Goal: Communication & Community: Answer question/provide support

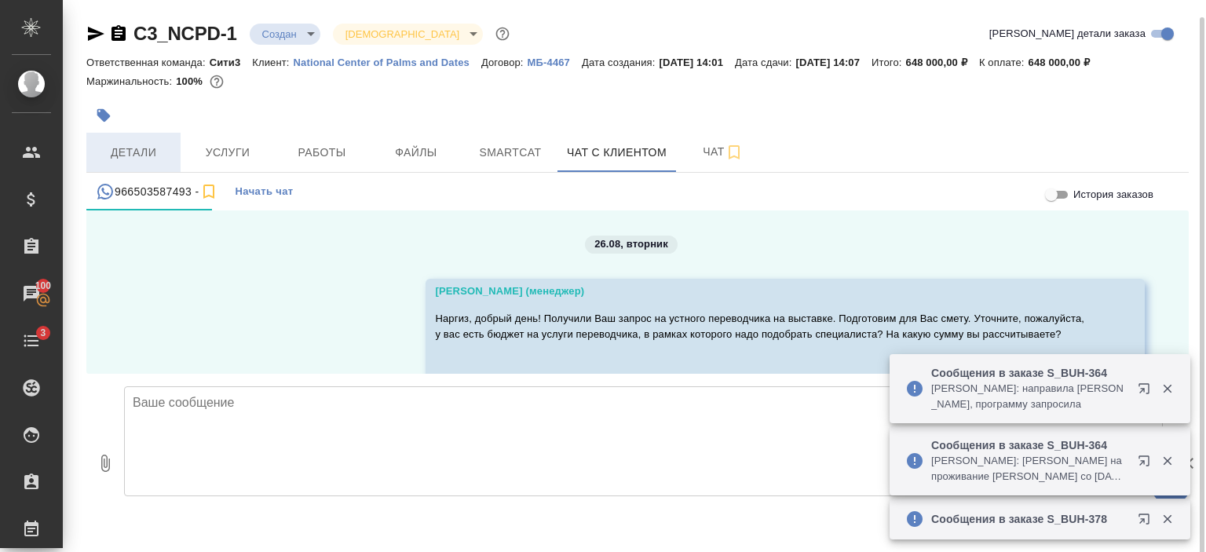
scroll to position [321, 0]
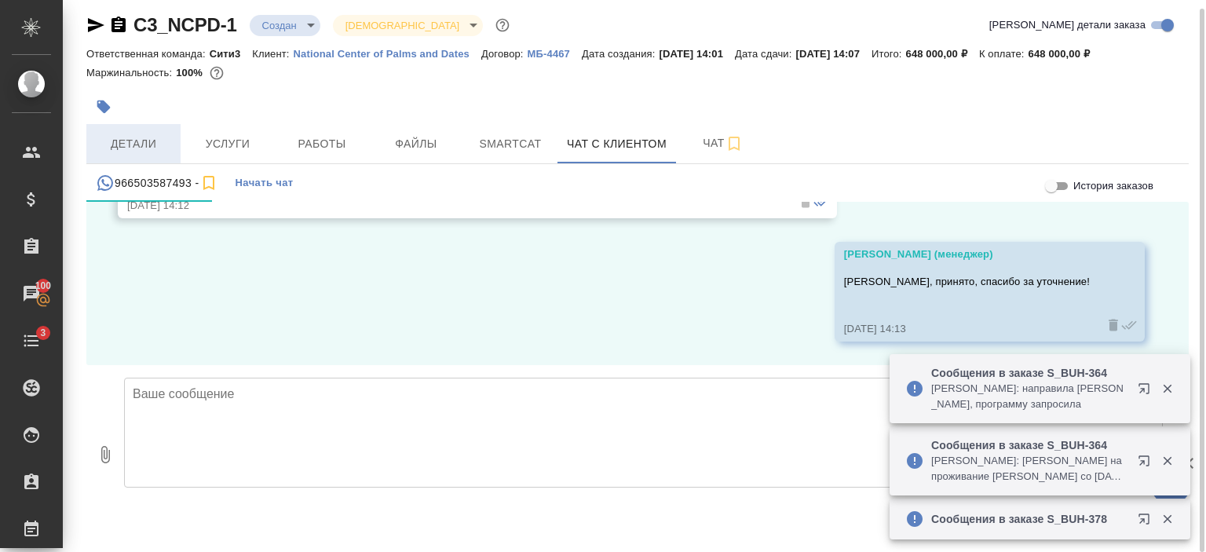
click at [156, 144] on span "Детали" at bounding box center [133, 144] width 75 height 20
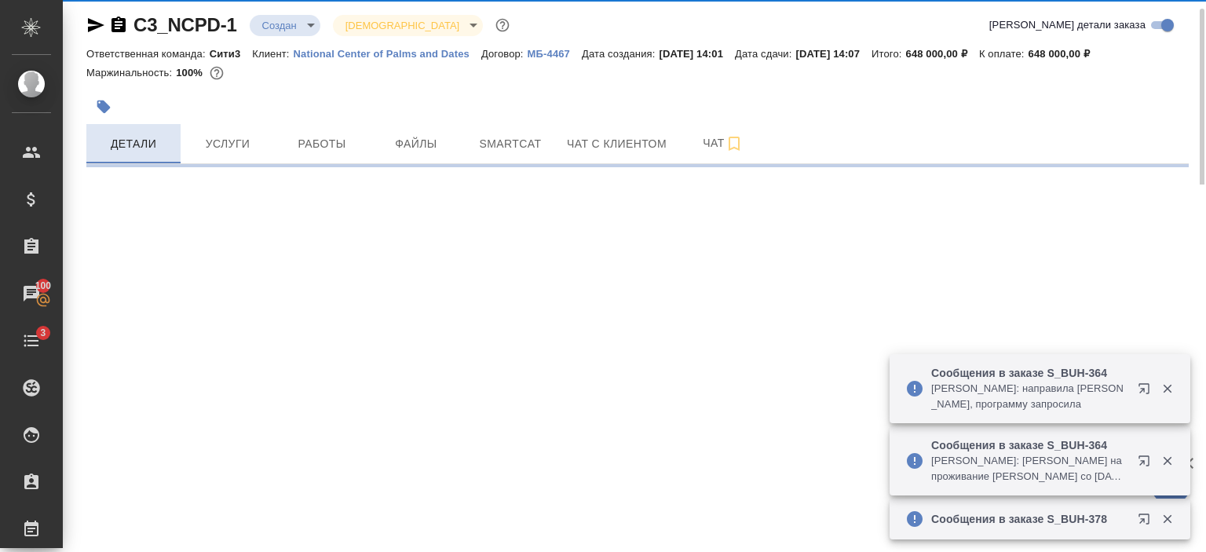
select select "RU"
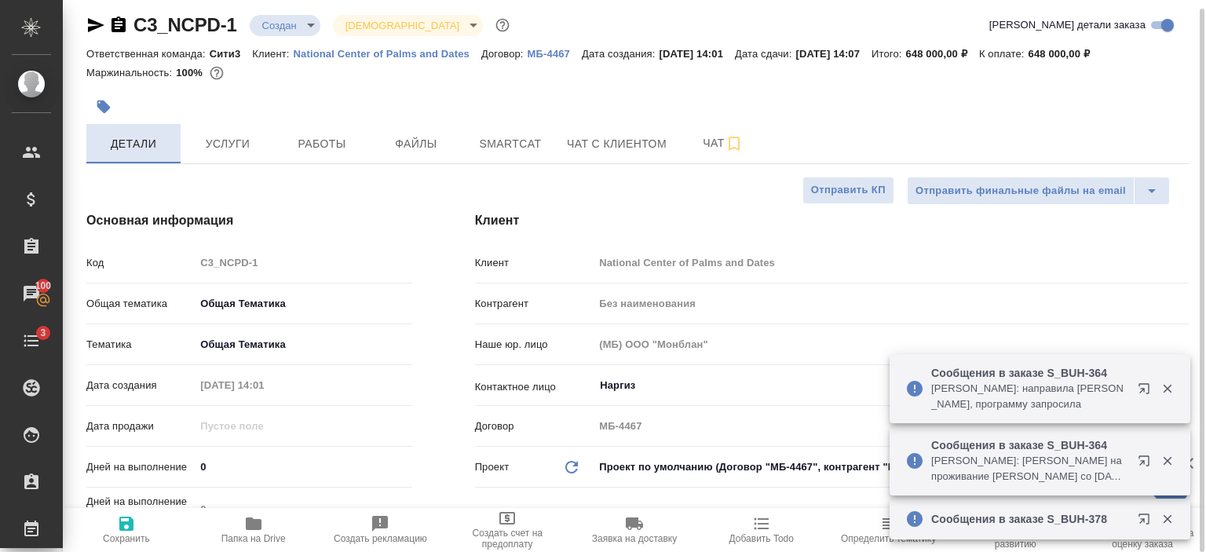
type textarea "x"
type input "Касаткина Александра"
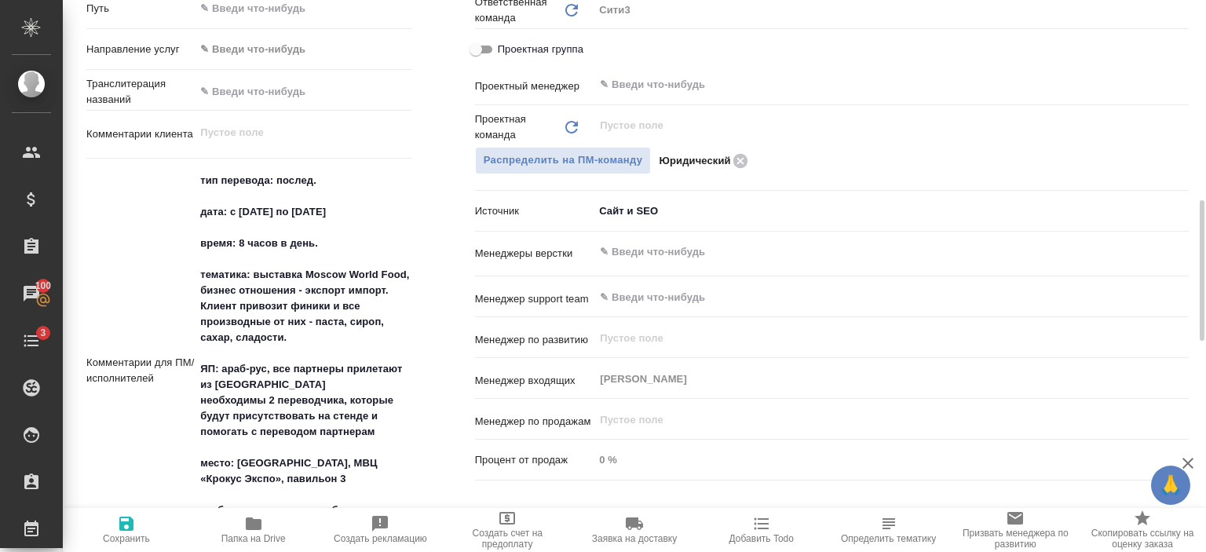
scroll to position [780, 0]
type textarea "x"
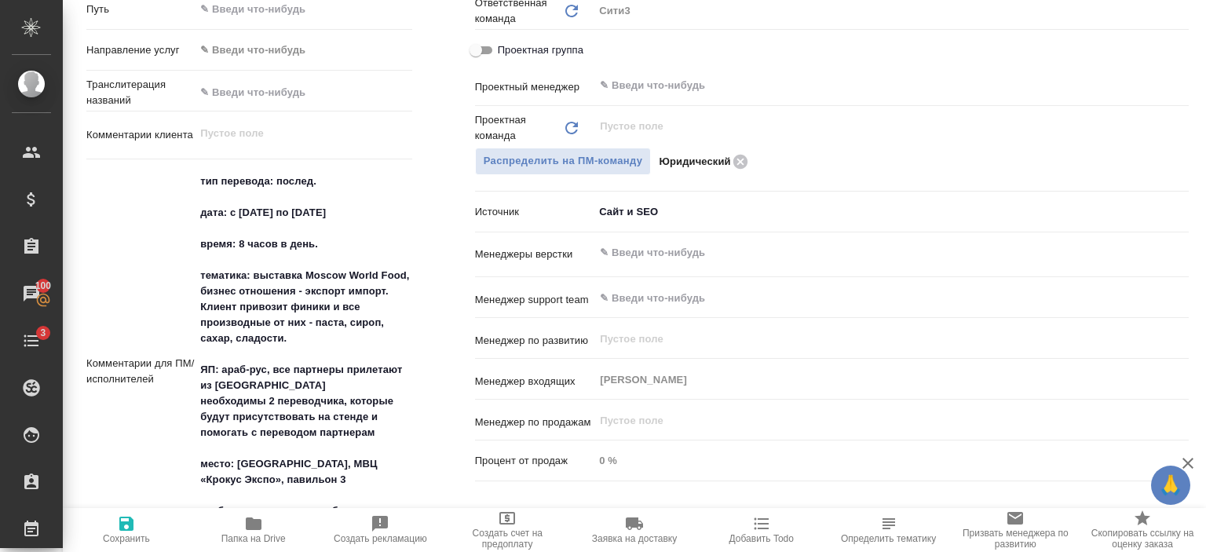
type textarea "x"
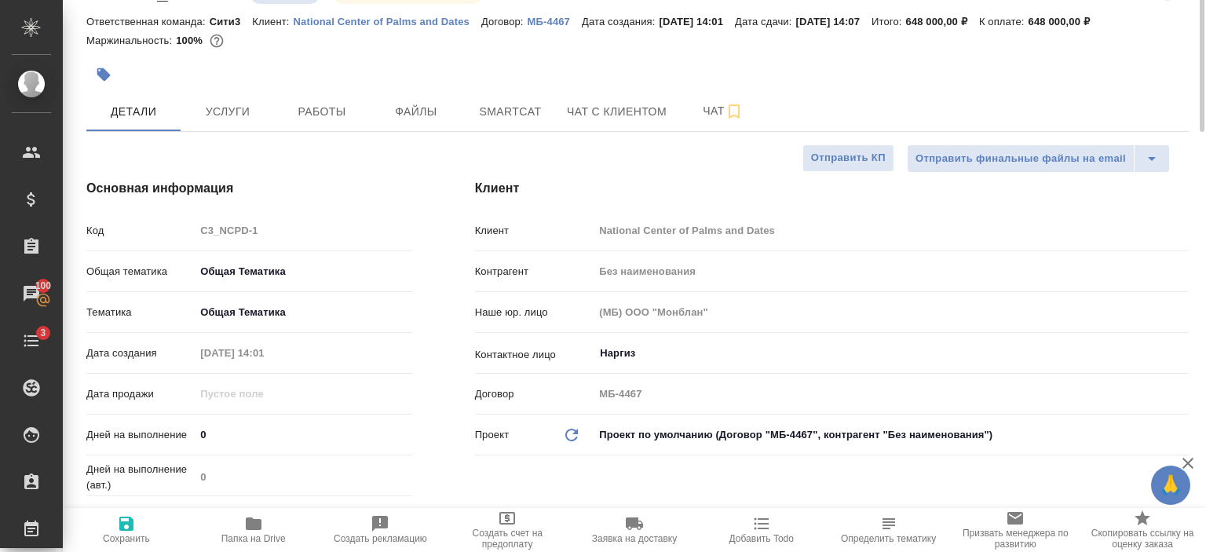
scroll to position [0, 0]
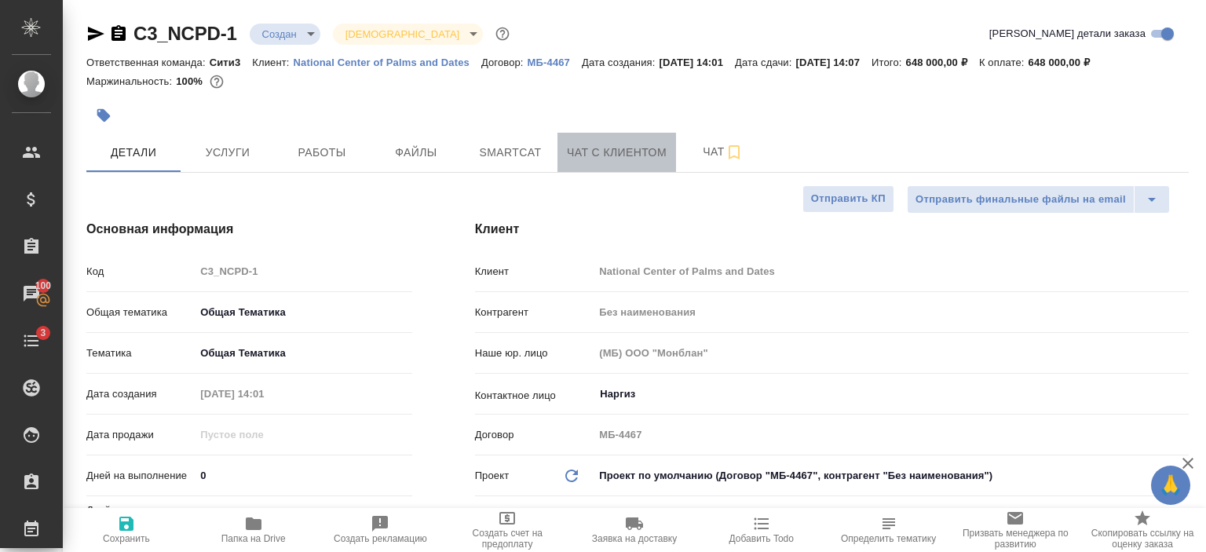
click at [616, 157] on span "Чат с клиентом" at bounding box center [617, 153] width 100 height 20
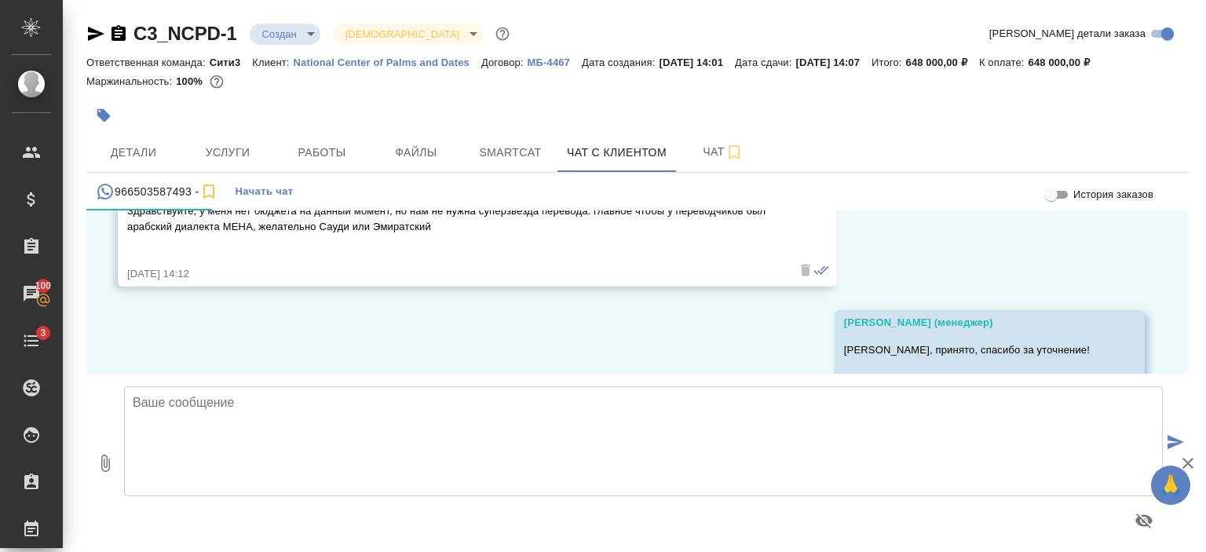
scroll to position [321, 0]
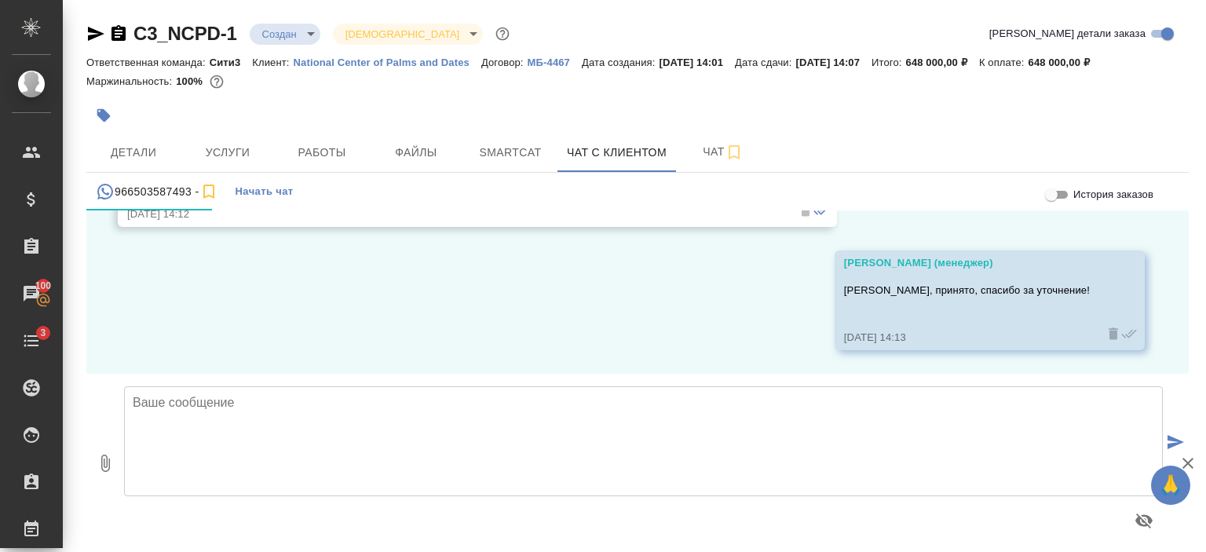
click at [183, 412] on textarea at bounding box center [643, 441] width 1038 height 110
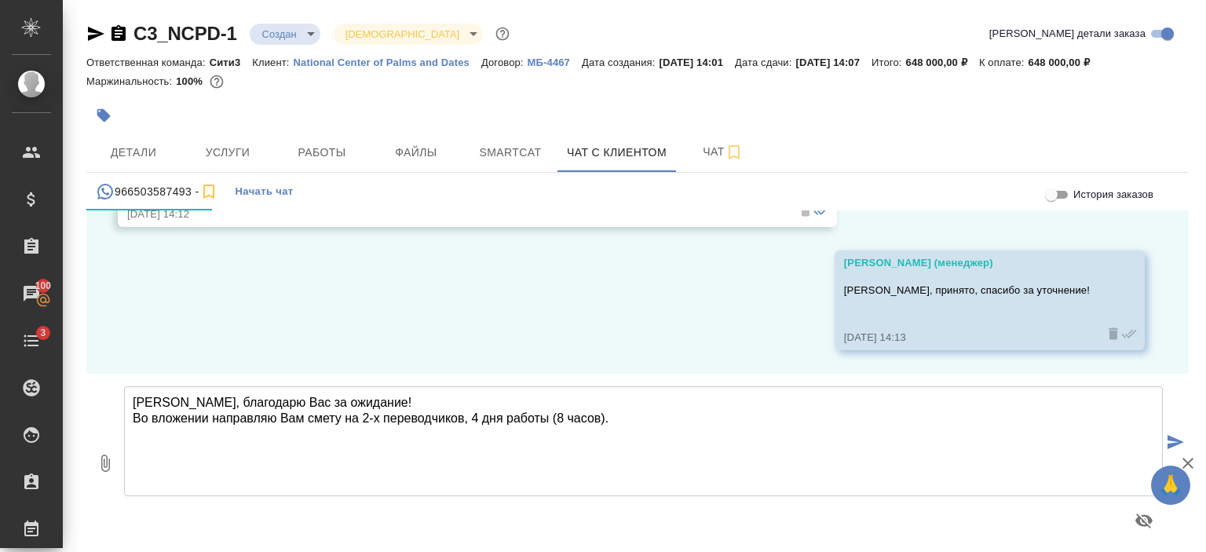
type textarea "Наргиз, благодарю Вас за ожидание! Во вложении направляю Вам смету на 2-х перев…"
click at [109, 467] on icon "button" at bounding box center [105, 462] width 9 height 17
type input "C:\fakepath\Proposal_C3_NCPD-1.pdf"
click at [86, 374] on button "1" at bounding box center [105, 463] width 38 height 178
type input "C:\fakepath\Proposal_C3_NCPD-1.pdf"
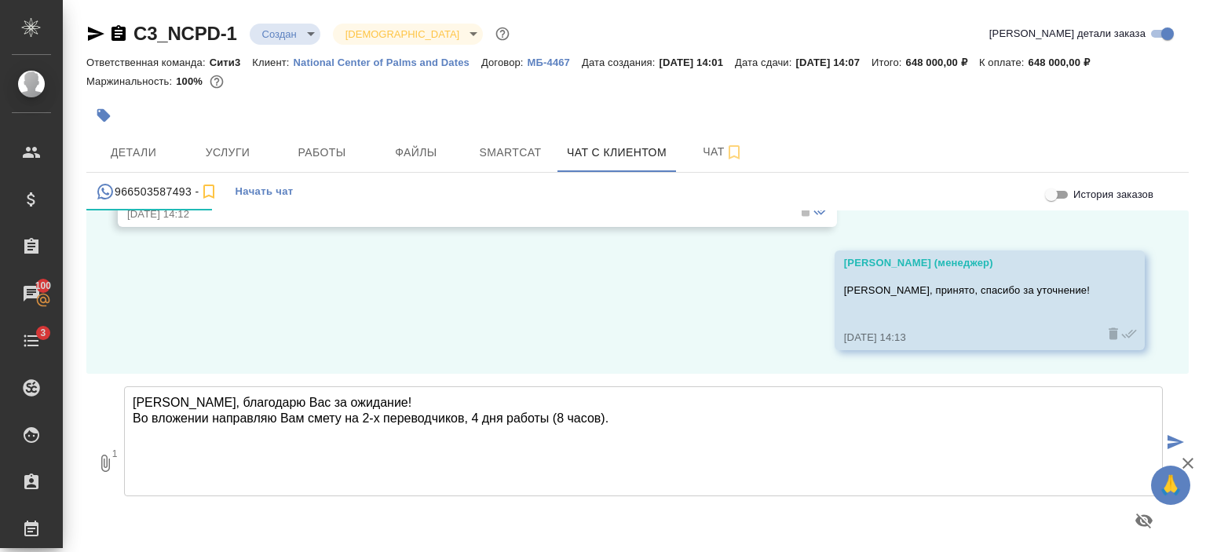
click at [1167, 444] on icon "submit" at bounding box center [1175, 442] width 16 height 14
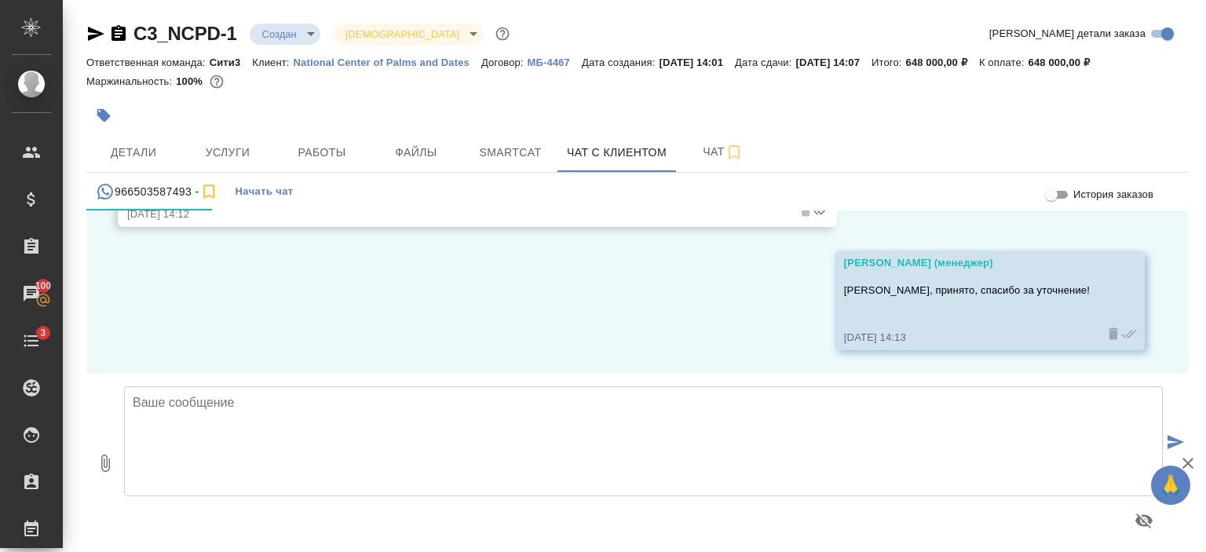
click at [735, 436] on textarea at bounding box center [643, 441] width 1038 height 110
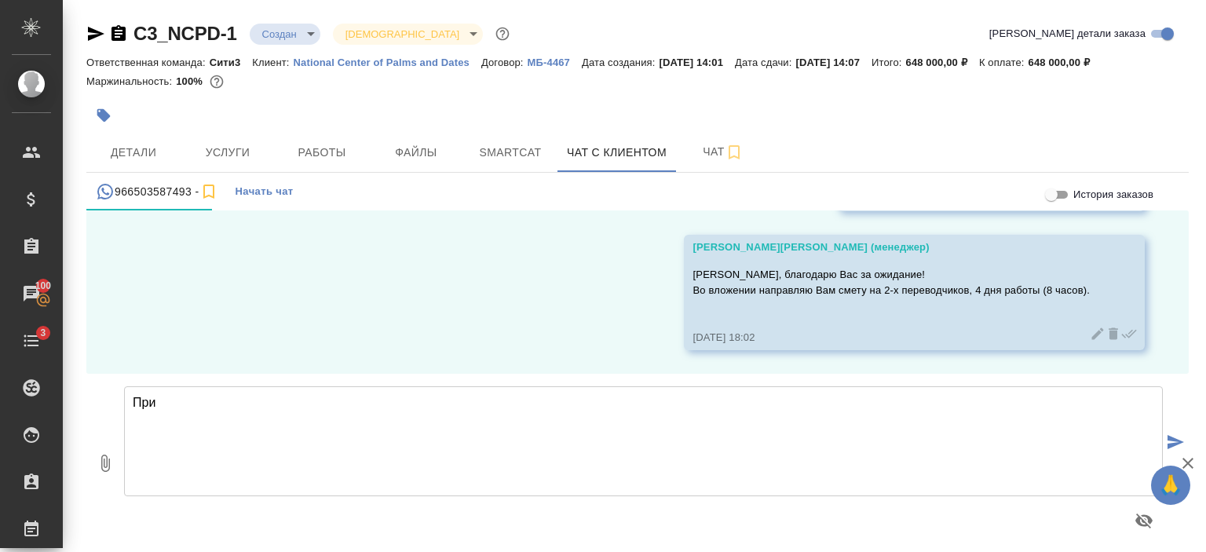
scroll to position [584, 0]
type textarea "При возникновении каких-либо вопросов, пожалуйста, обращайтесь."
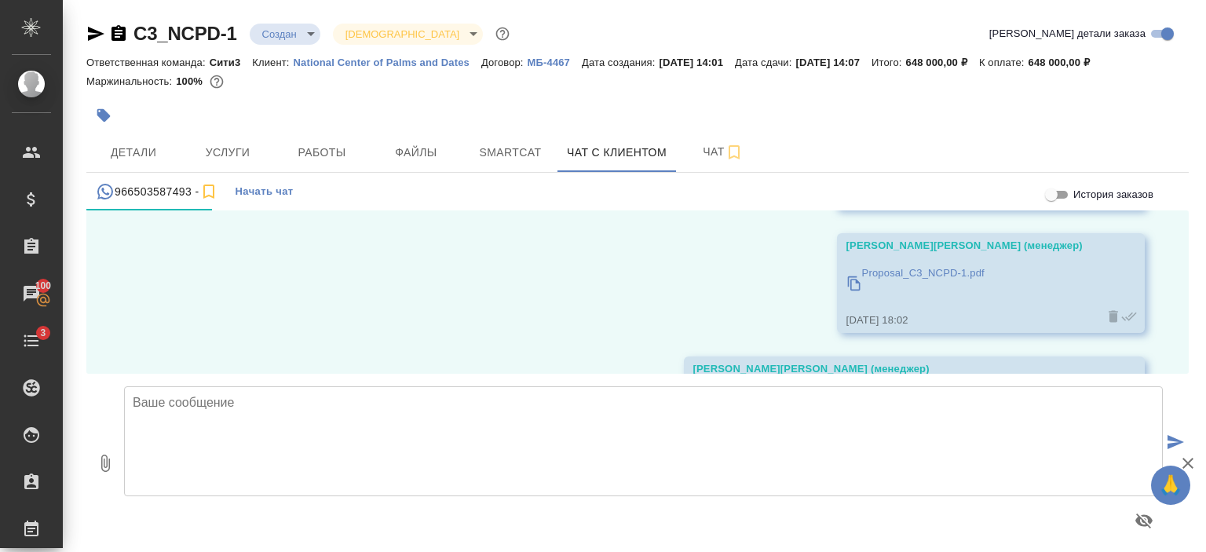
scroll to position [446, 0]
click at [877, 281] on p "Proposal_C3_NCPD-1.pdf" at bounding box center [923, 274] width 122 height 16
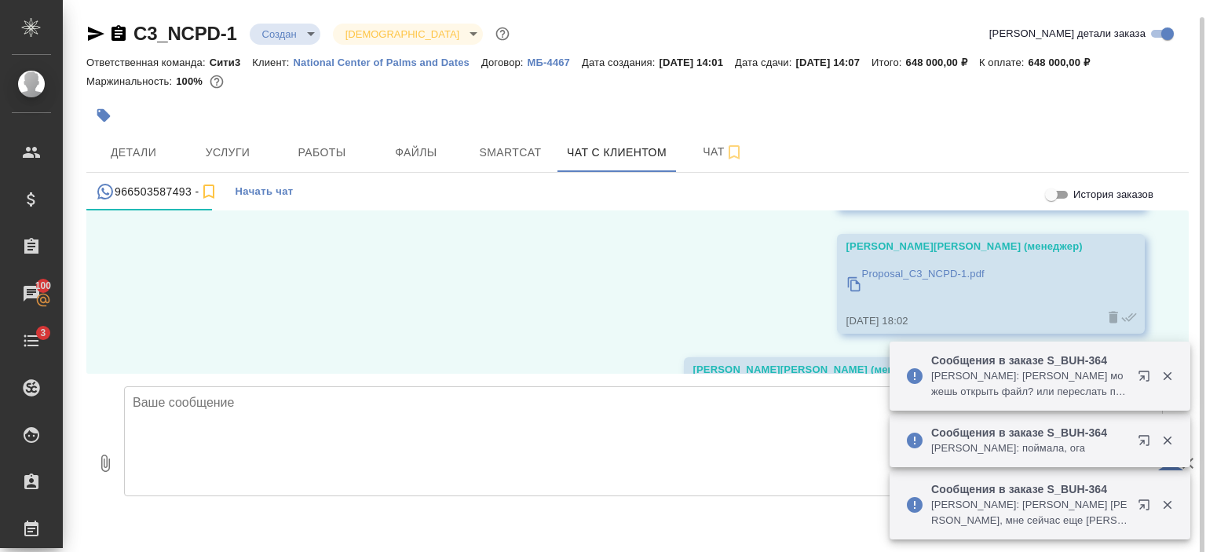
scroll to position [9, 0]
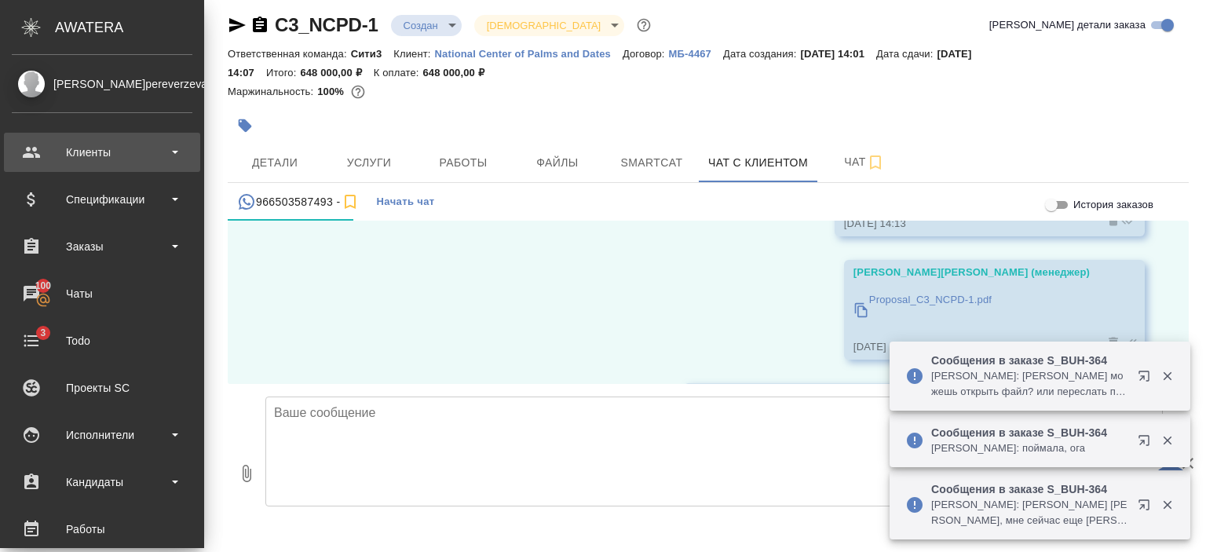
click at [88, 159] on div "Клиенты" at bounding box center [102, 152] width 181 height 24
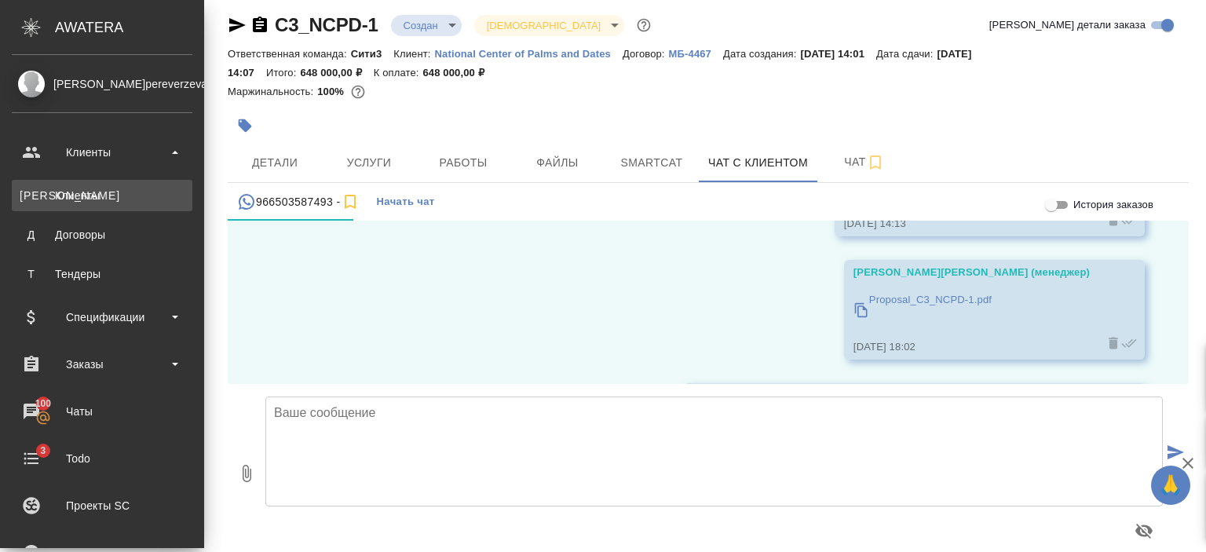
click at [90, 188] on div "Клиенты" at bounding box center [102, 196] width 165 height 16
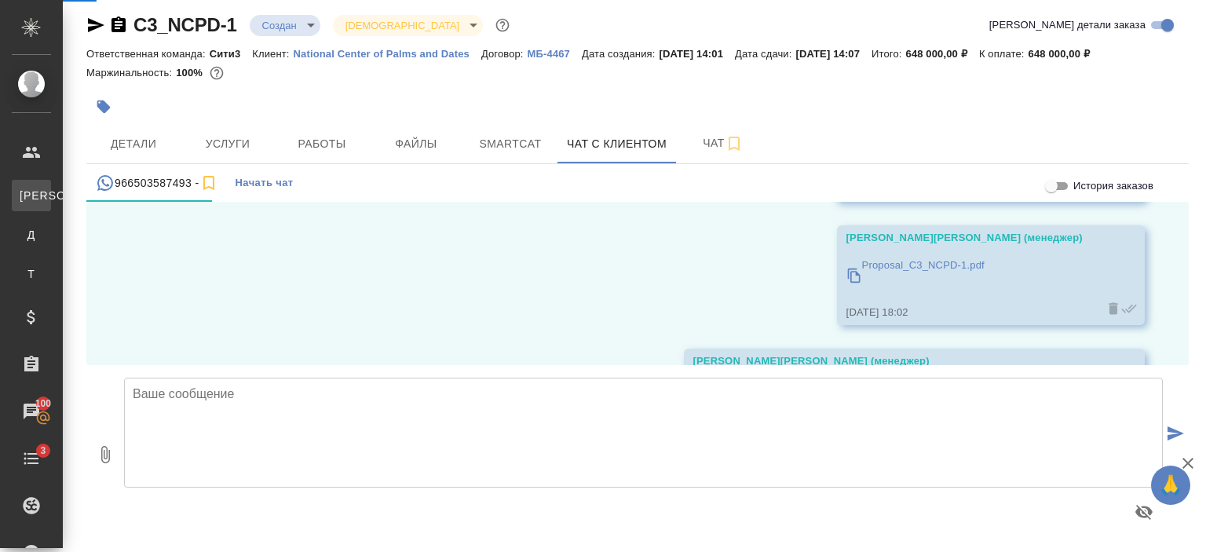
select select "RU"
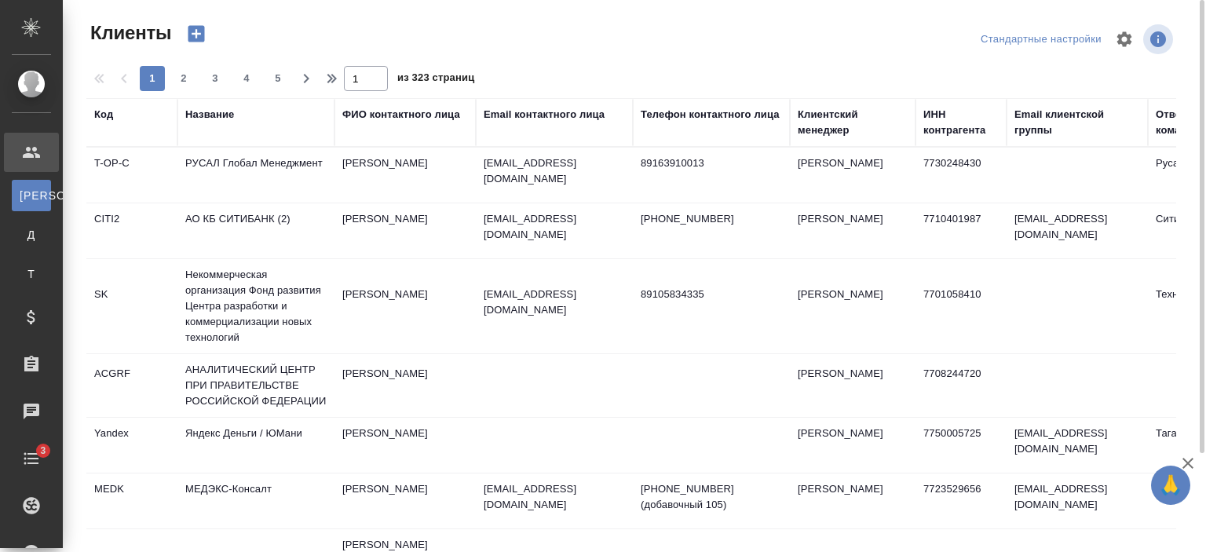
click at [209, 114] on div "Название" at bounding box center [209, 115] width 49 height 16
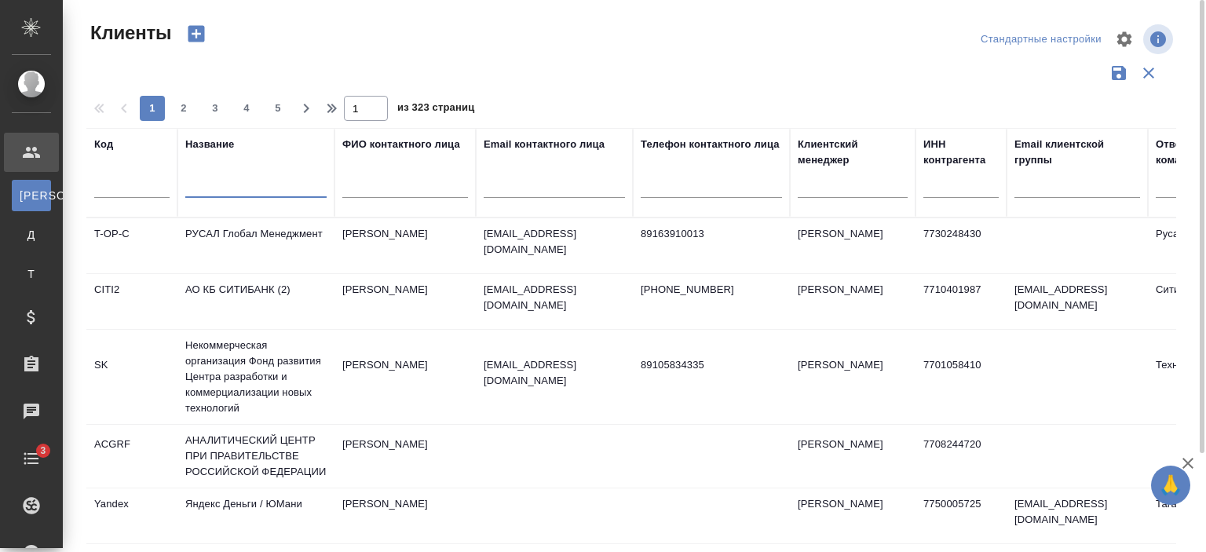
click at [228, 188] on input "text" at bounding box center [255, 188] width 141 height 20
paste input "[PERSON_NAME] Pharmaceuticals Limited (HQ [GEOGRAPHIC_DATA])"
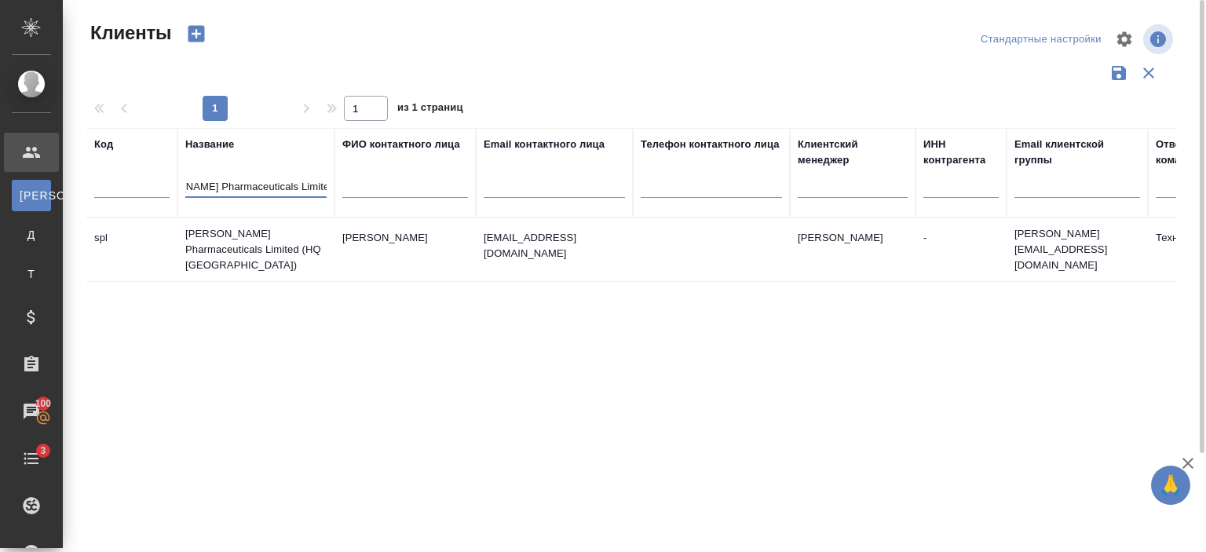
type input "Sinclair Pharmaceuticals Limited (HQ UK)"
click at [362, 225] on td "Parshakov Vadim" at bounding box center [404, 249] width 141 height 55
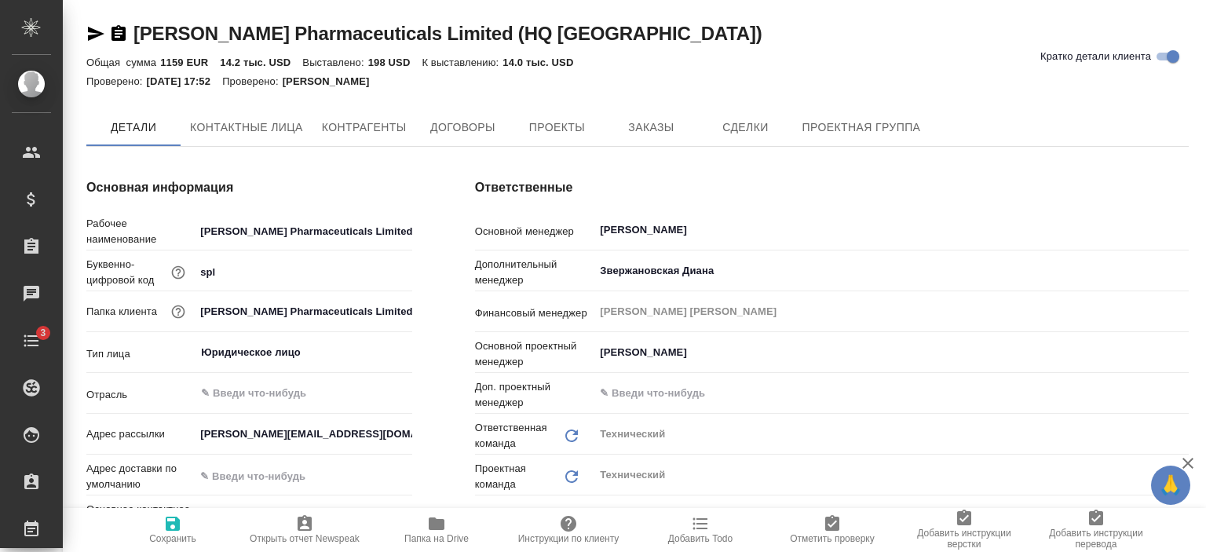
type textarea "x"
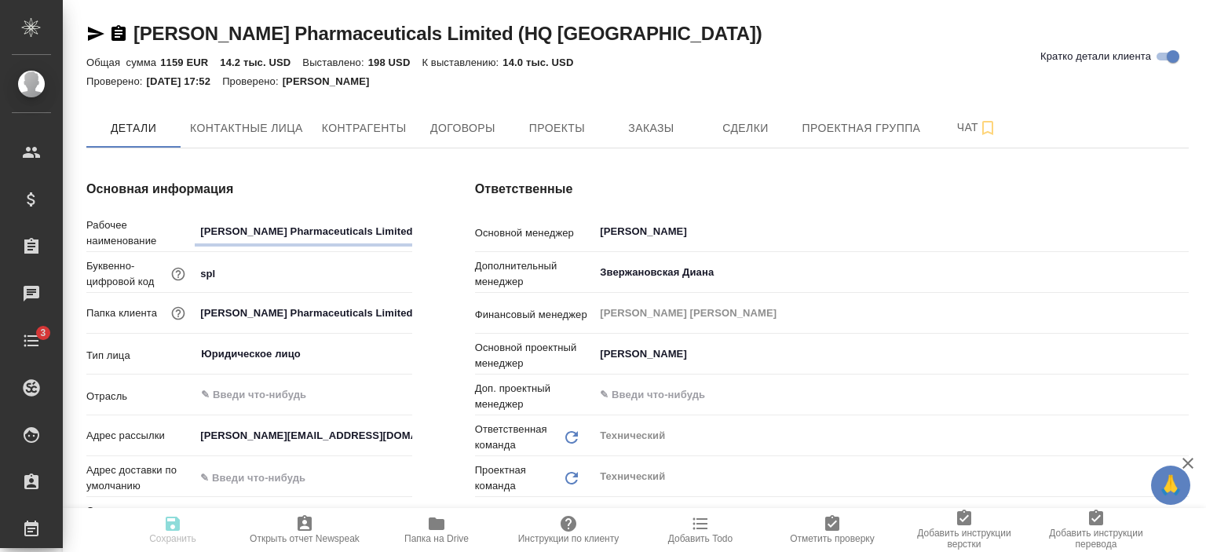
type textarea "x"
click at [654, 130] on span "Заказы" at bounding box center [650, 129] width 75 height 20
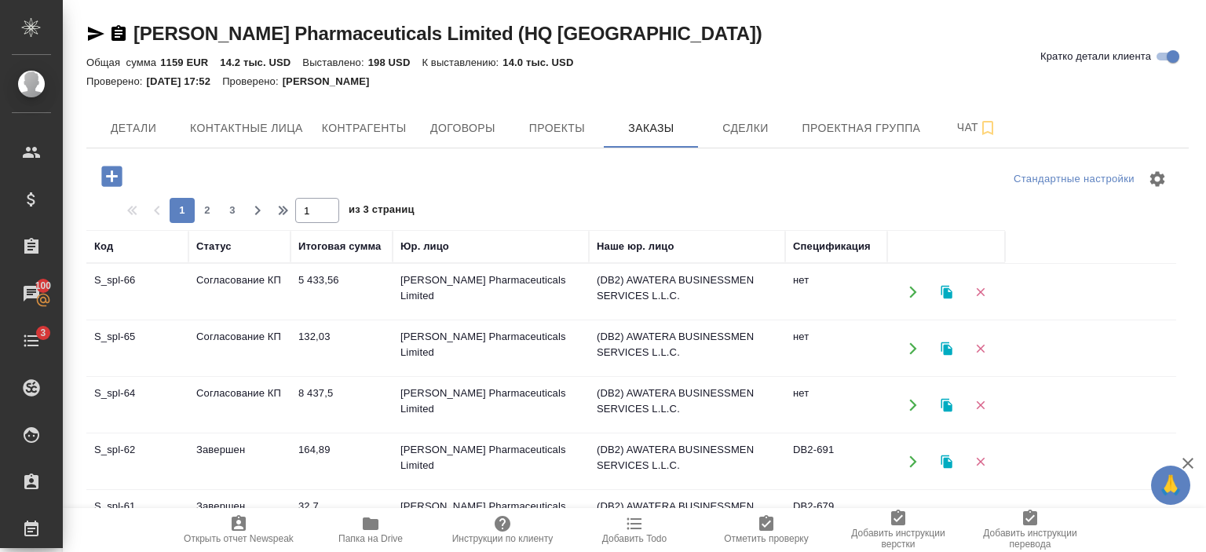
drag, startPoint x: 151, startPoint y: 334, endPoint x: 113, endPoint y: 335, distance: 38.5
click at [113, 335] on td "S_spl-65" at bounding box center [137, 348] width 102 height 55
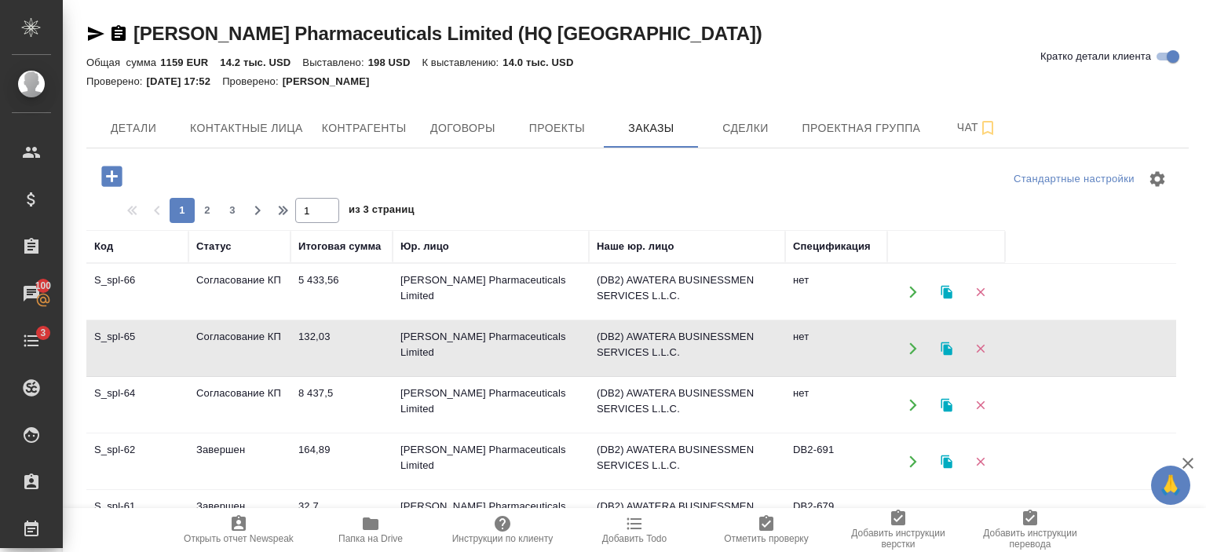
click at [348, 453] on td "164,89" at bounding box center [341, 461] width 102 height 55
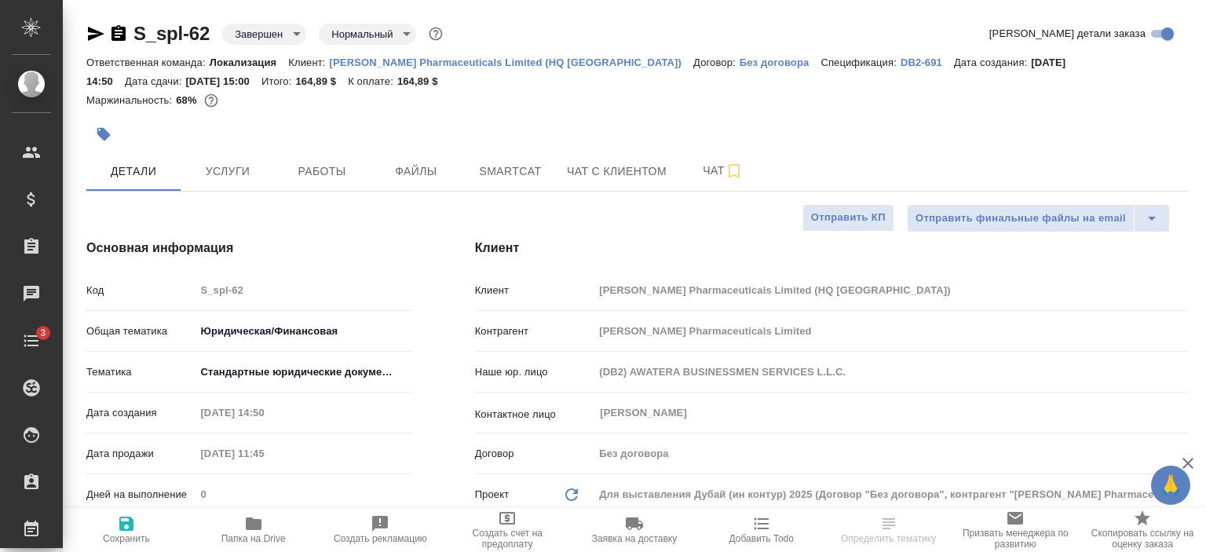
select select "RU"
type textarea "x"
click at [92, 34] on icon "button" at bounding box center [95, 33] width 19 height 19
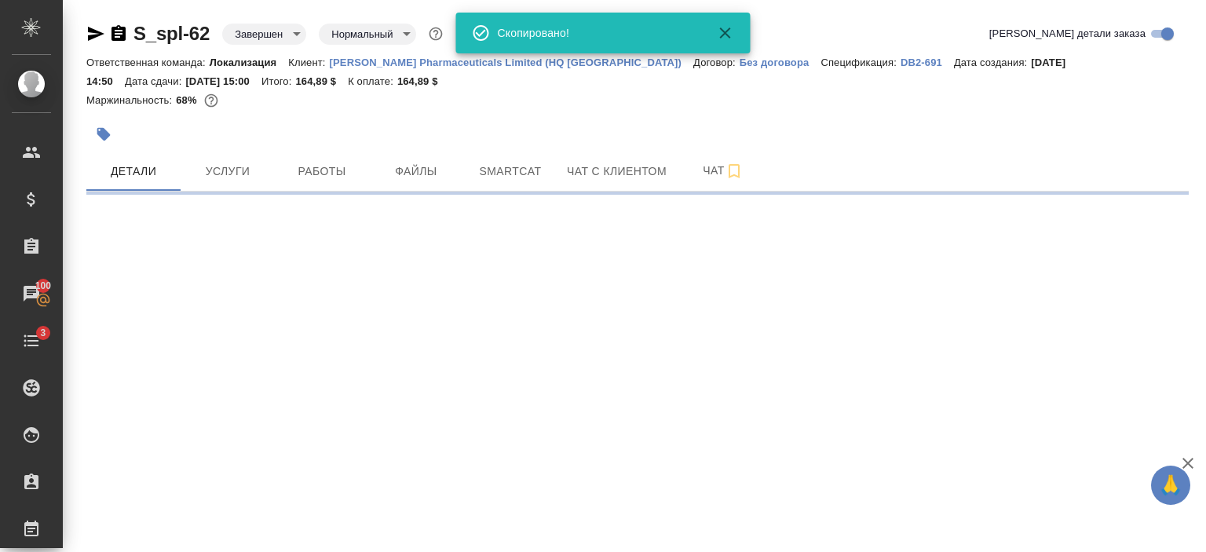
select select "RU"
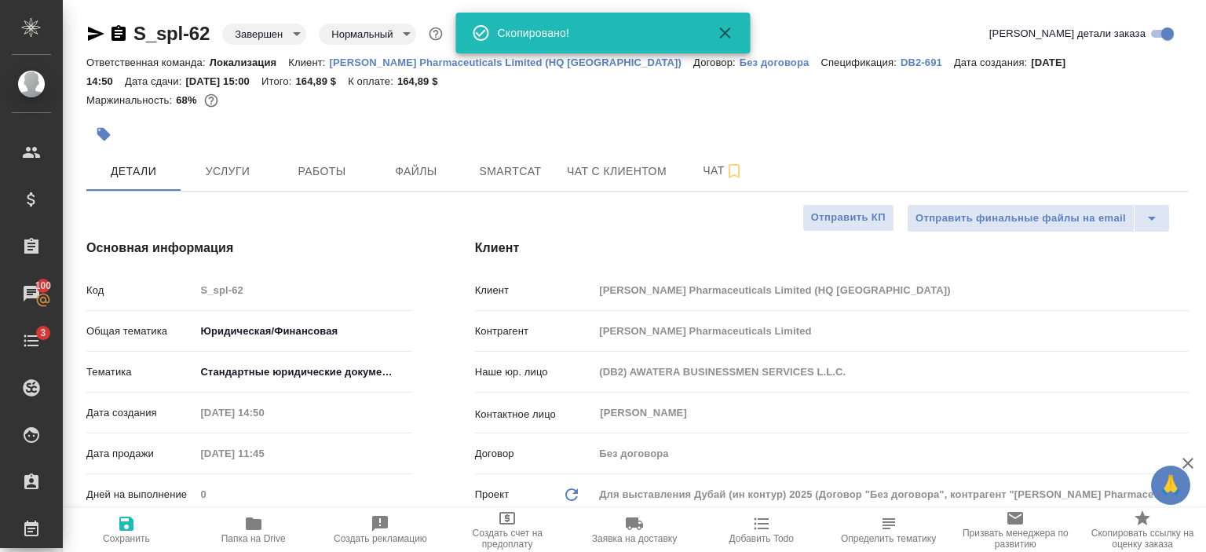
type textarea "x"
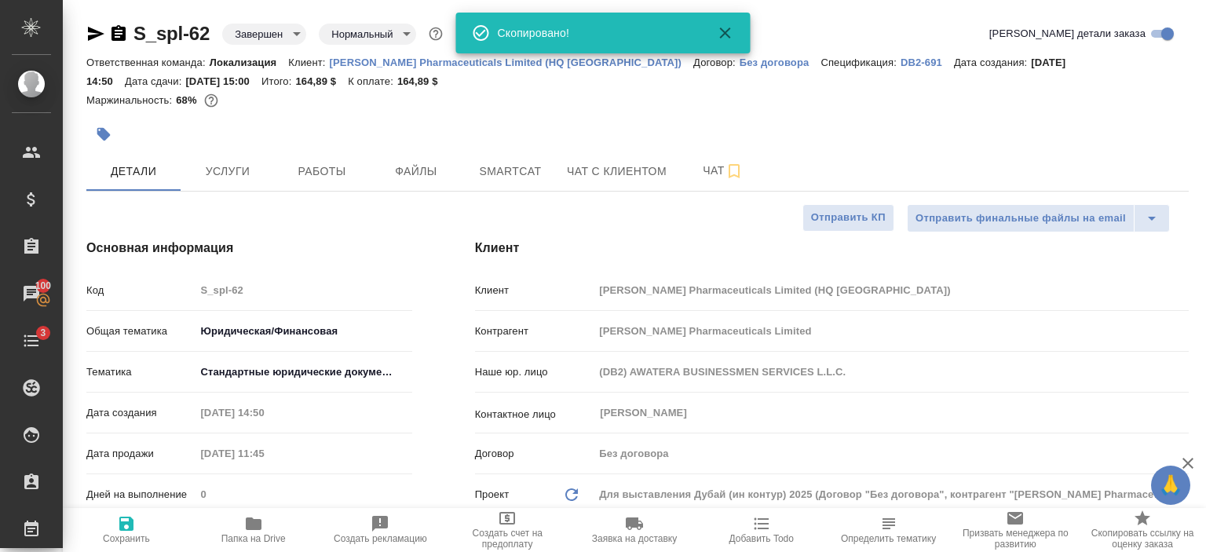
type textarea "x"
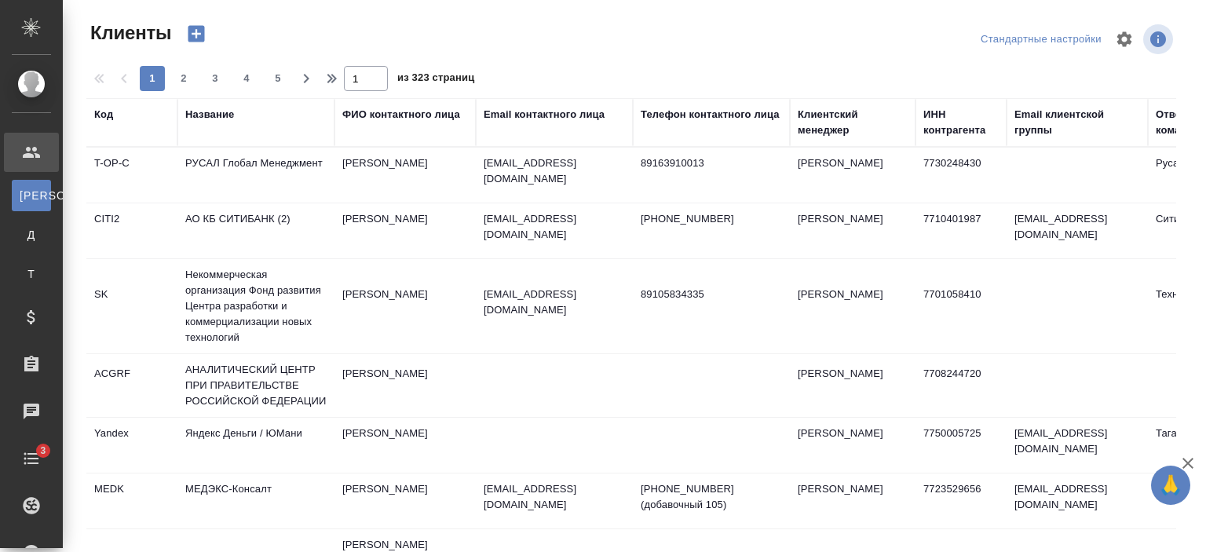
select select "RU"
click at [202, 110] on div "Название" at bounding box center [209, 115] width 49 height 16
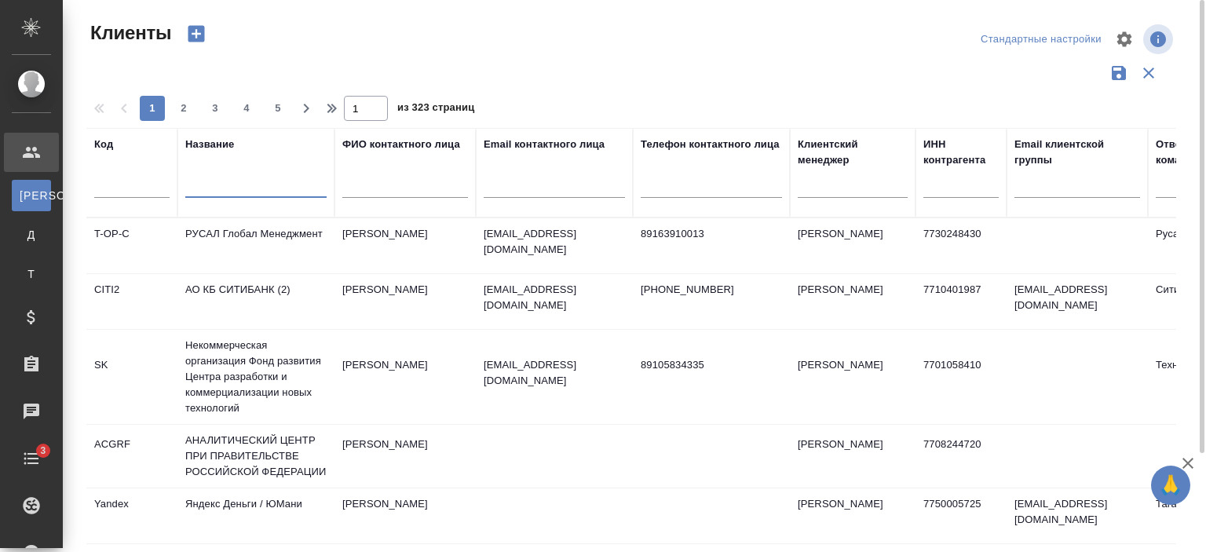
click at [228, 194] on input "text" at bounding box center [255, 188] width 141 height 20
type input "а"
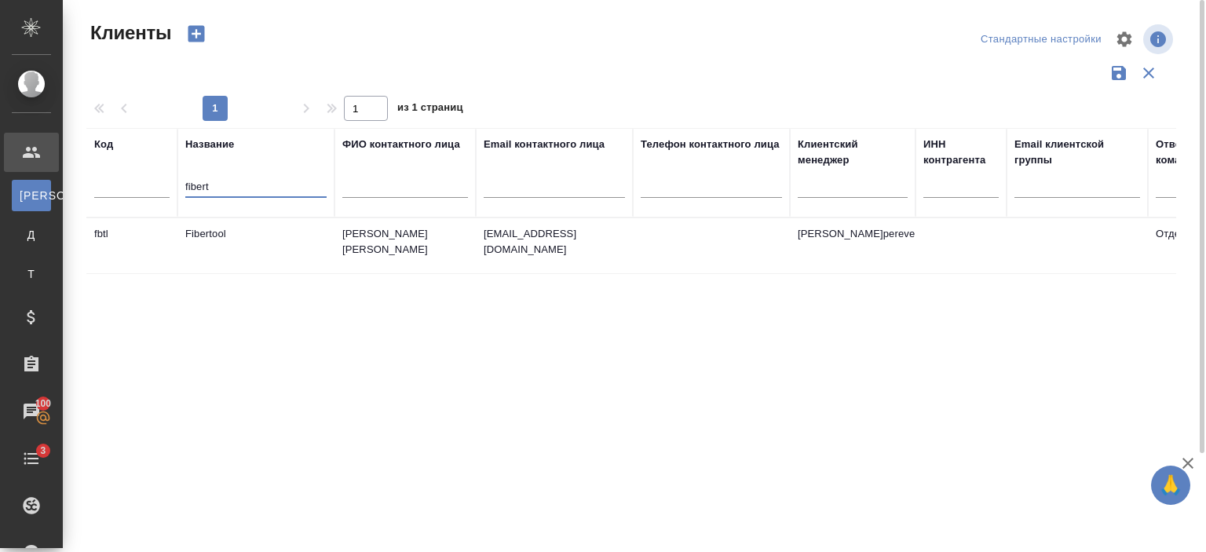
type input "fibert"
click at [249, 239] on td "Fibertool" at bounding box center [255, 245] width 157 height 55
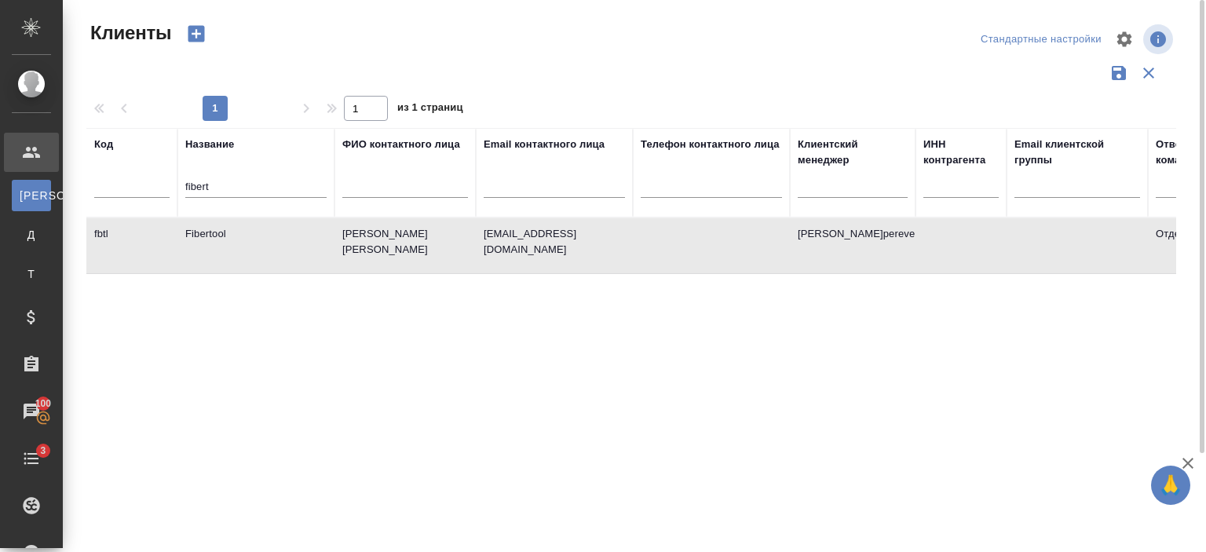
click at [249, 239] on td "Fibertool" at bounding box center [255, 245] width 157 height 55
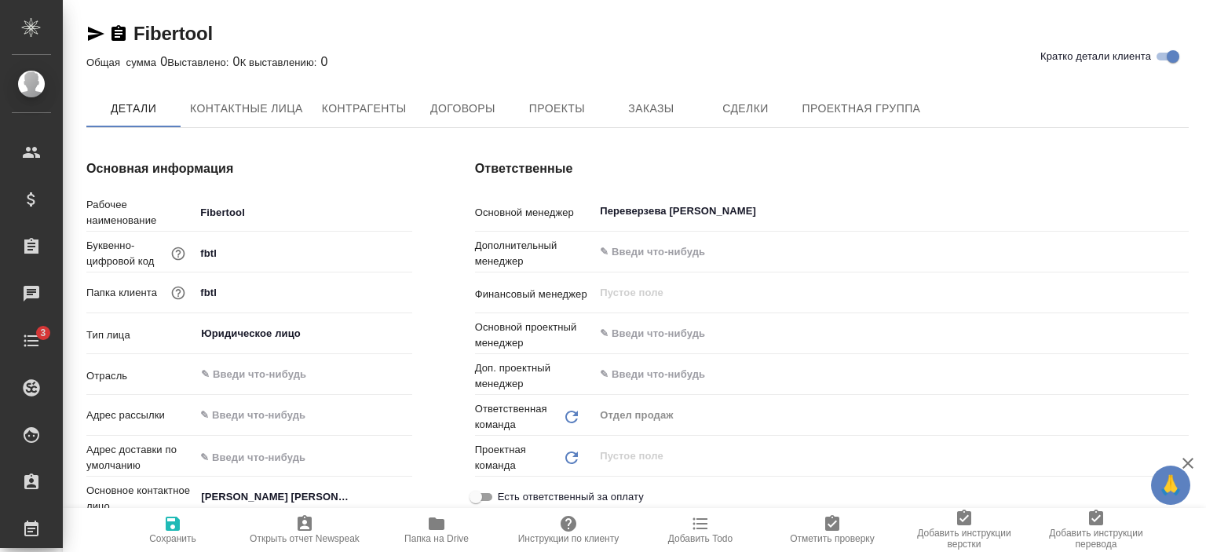
type textarea "x"
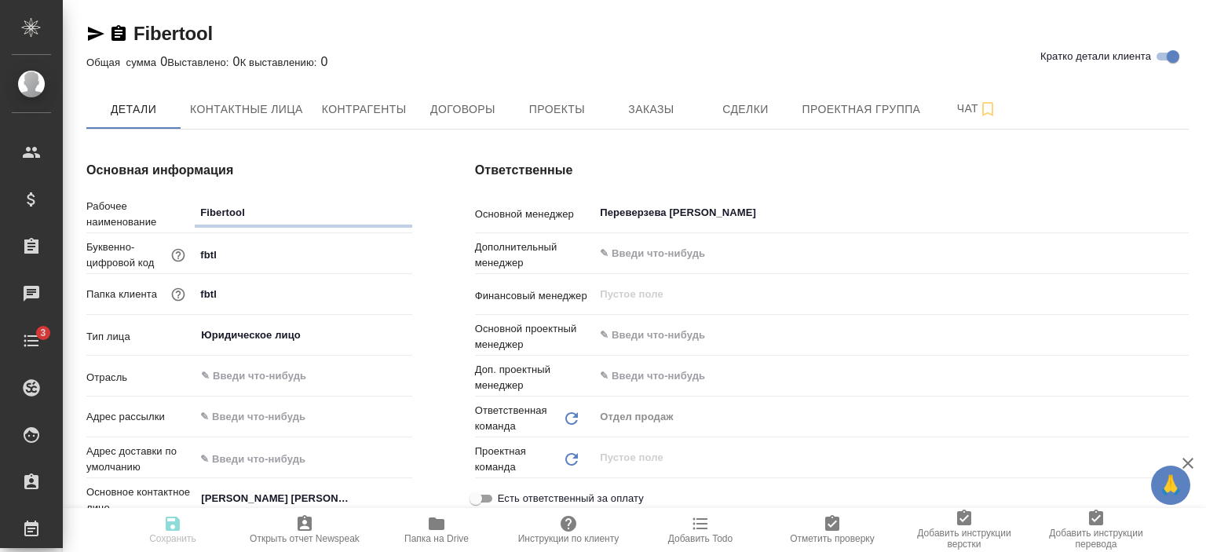
type textarea "x"
click at [631, 112] on span "Заказы" at bounding box center [650, 110] width 75 height 20
type textarea "x"
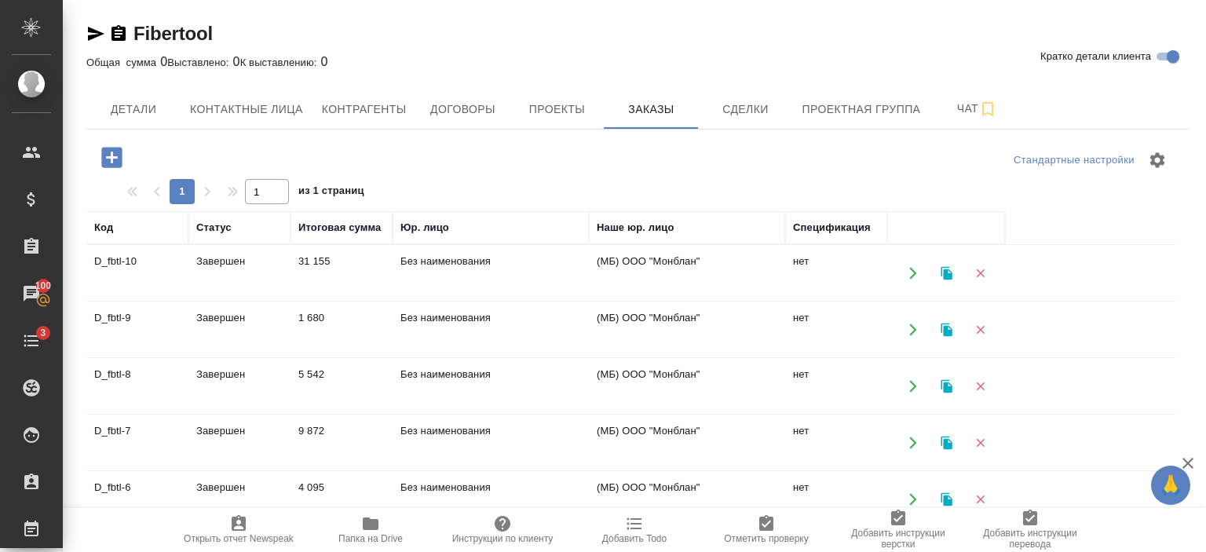
click at [421, 279] on td "Без наименования" at bounding box center [490, 273] width 196 height 55
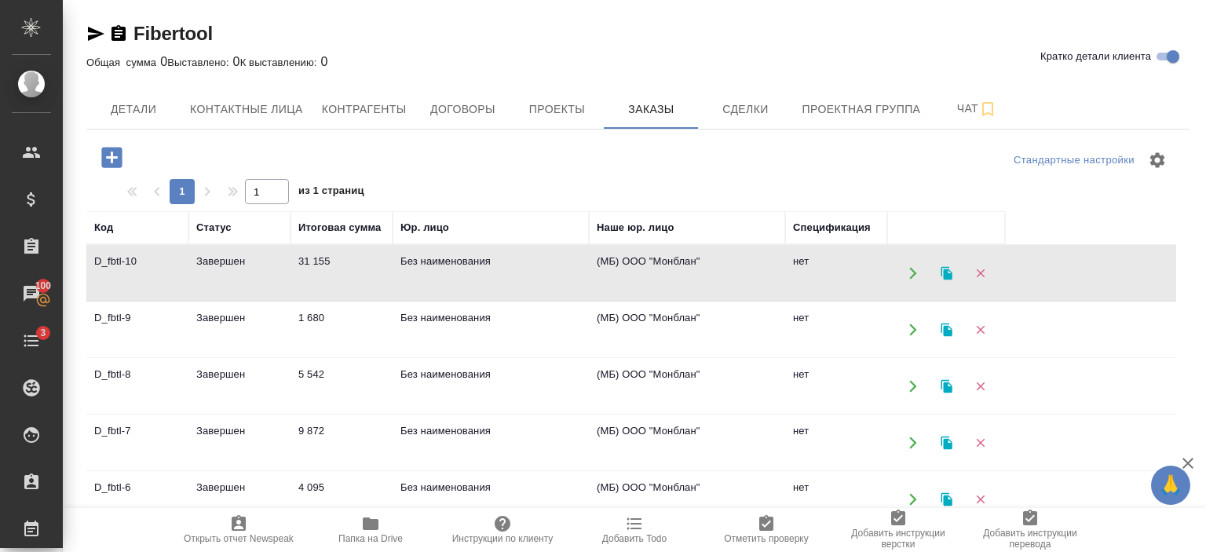
click at [421, 279] on td "Без наименования" at bounding box center [490, 273] width 196 height 55
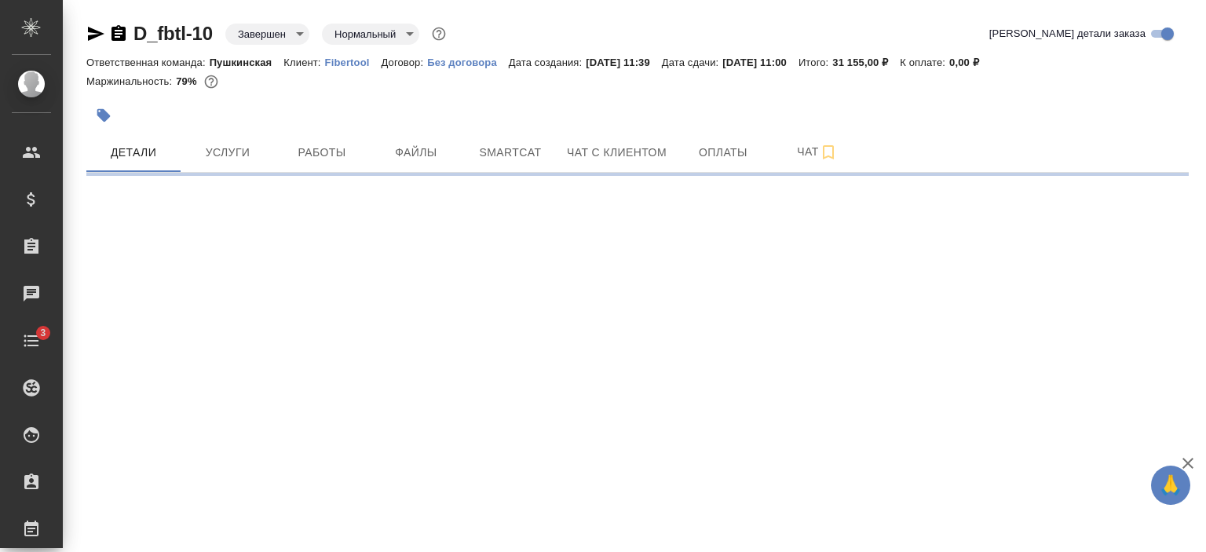
select select "RU"
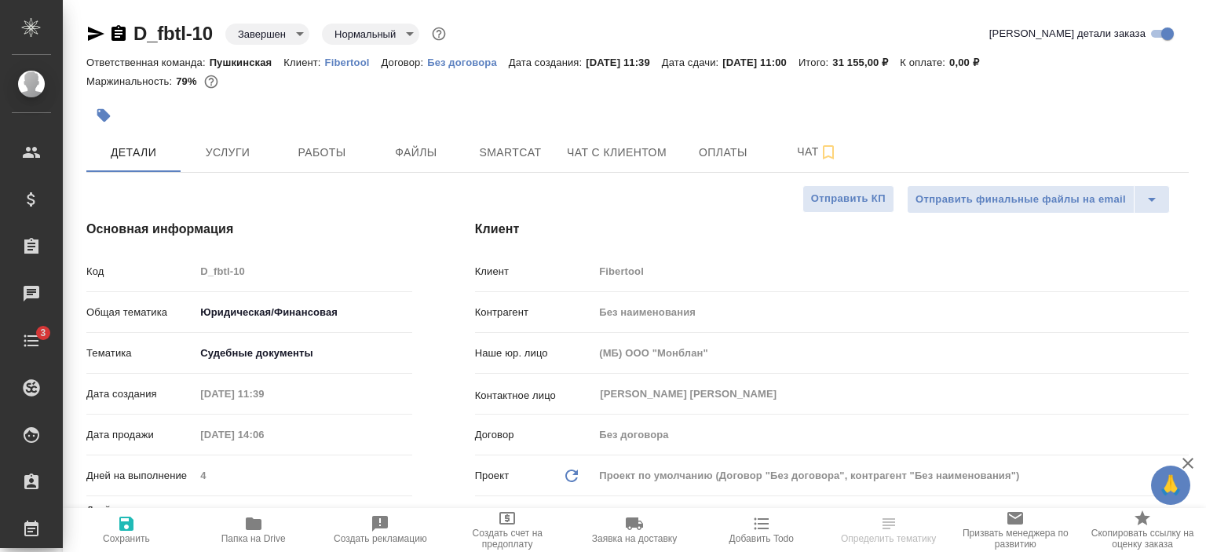
type textarea "x"
click at [808, 146] on span "Чат" at bounding box center [816, 152] width 75 height 20
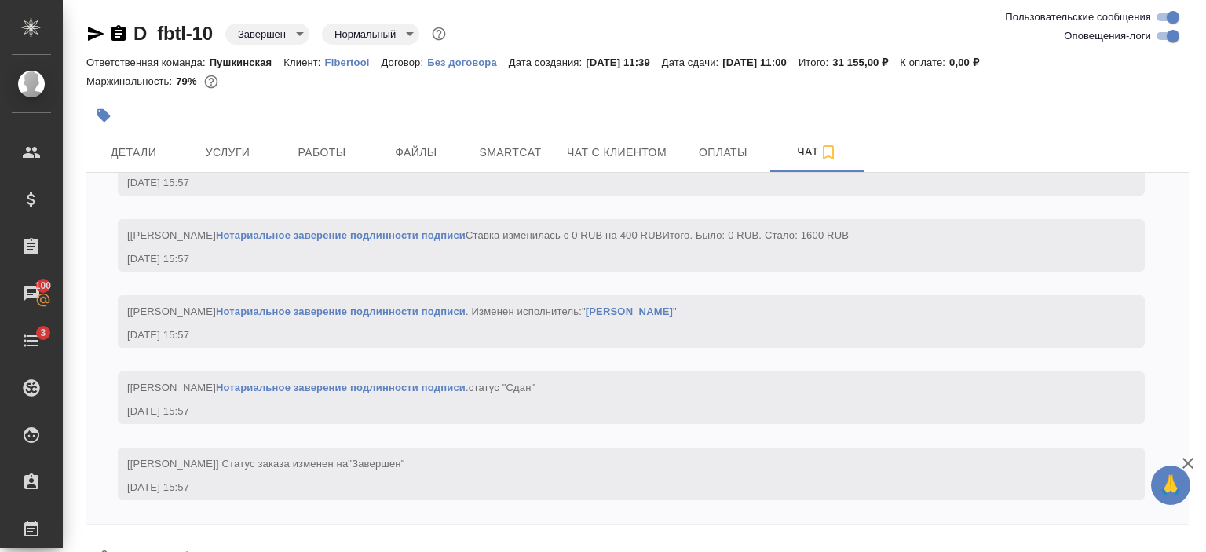
scroll to position [8224, 0]
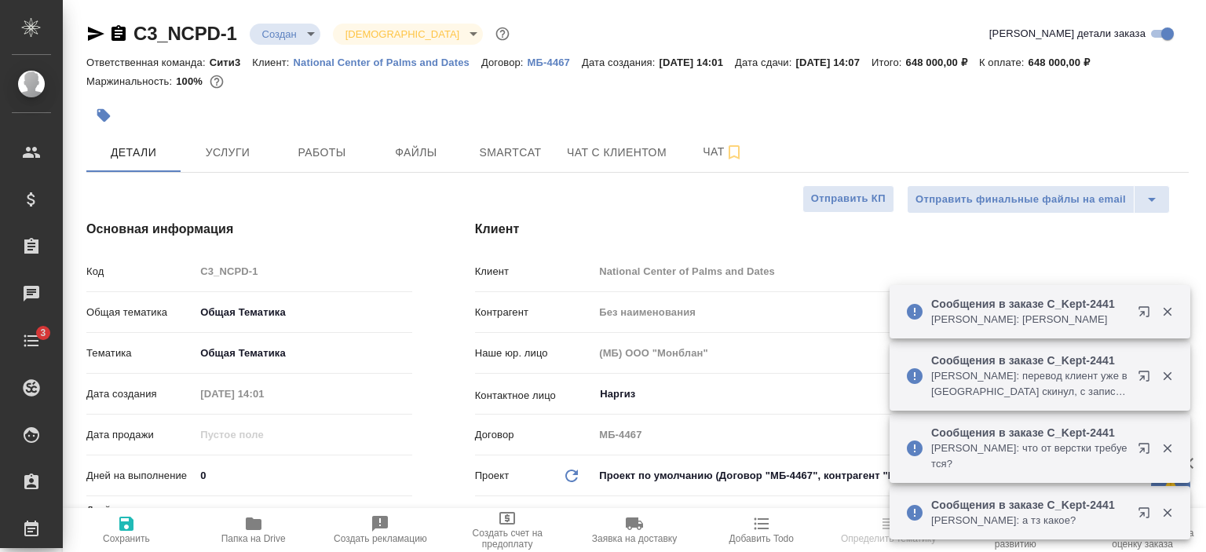
select select "RU"
click at [611, 146] on span "Чат с клиентом" at bounding box center [617, 153] width 100 height 20
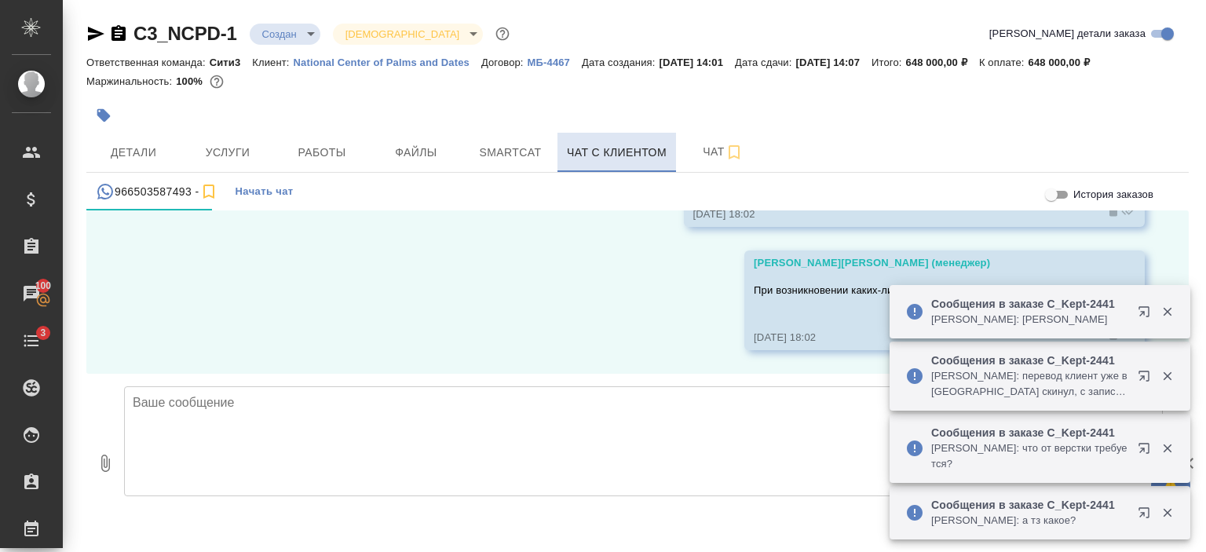
scroll to position [706, 0]
click at [96, 34] on icon "button" at bounding box center [95, 33] width 19 height 19
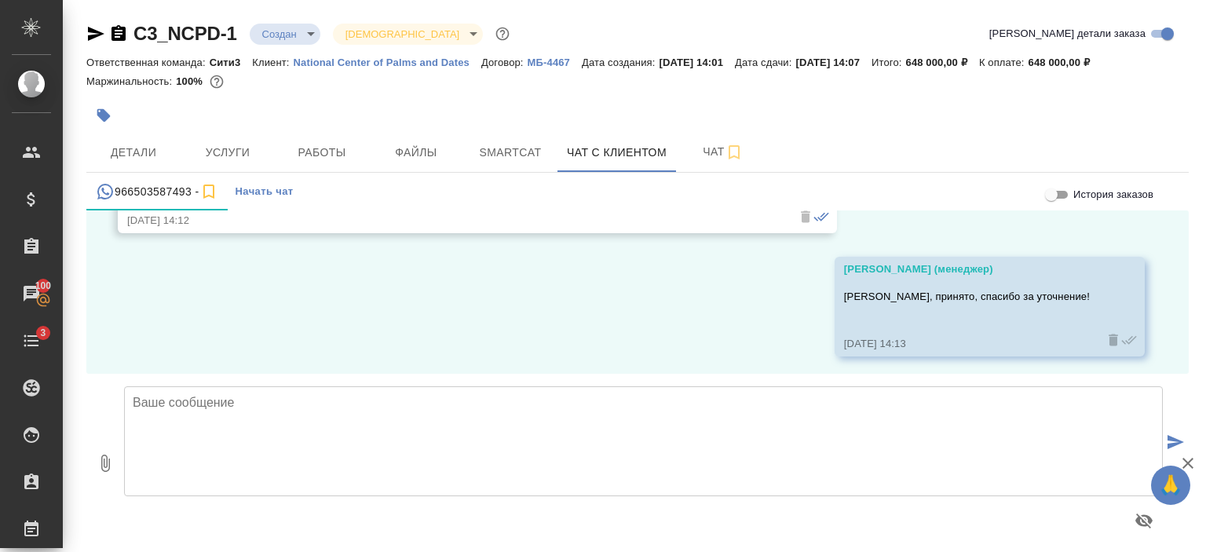
scroll to position [299, 0]
click at [91, 34] on icon "button" at bounding box center [95, 33] width 19 height 19
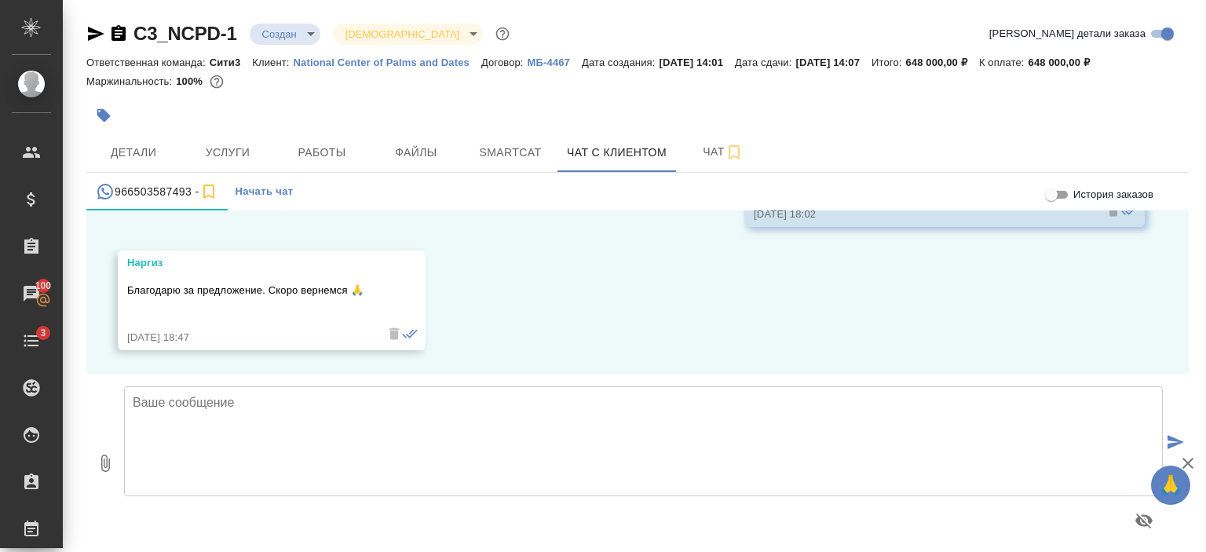
scroll to position [830, 0]
click at [173, 463] on textarea at bounding box center [643, 441] width 1038 height 110
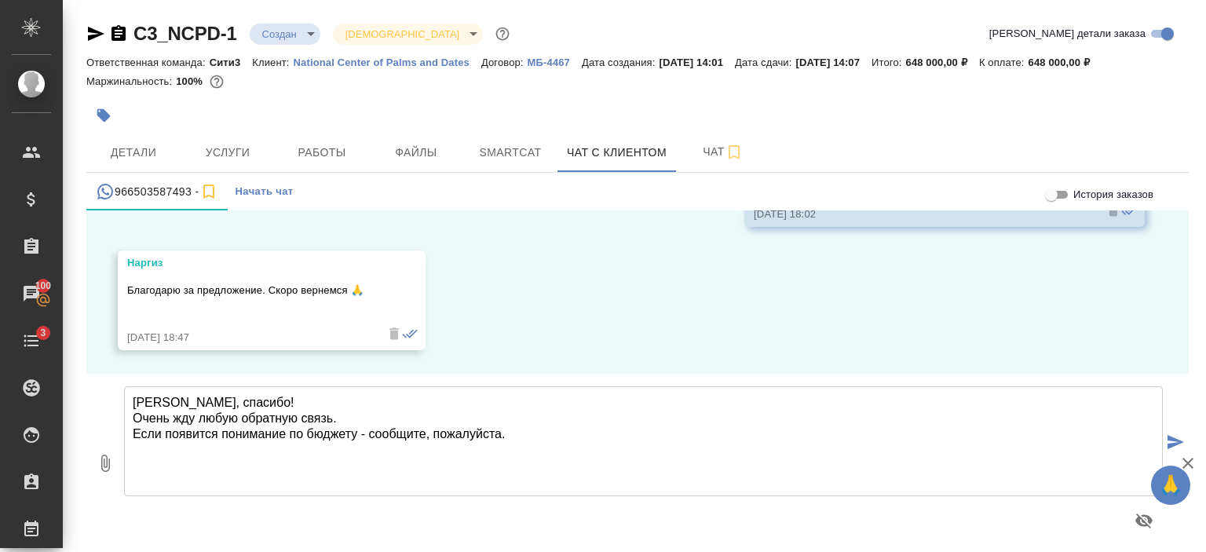
type textarea "[PERSON_NAME], спасибо! Очень жду любую обратную связь. Если появится понимание…"
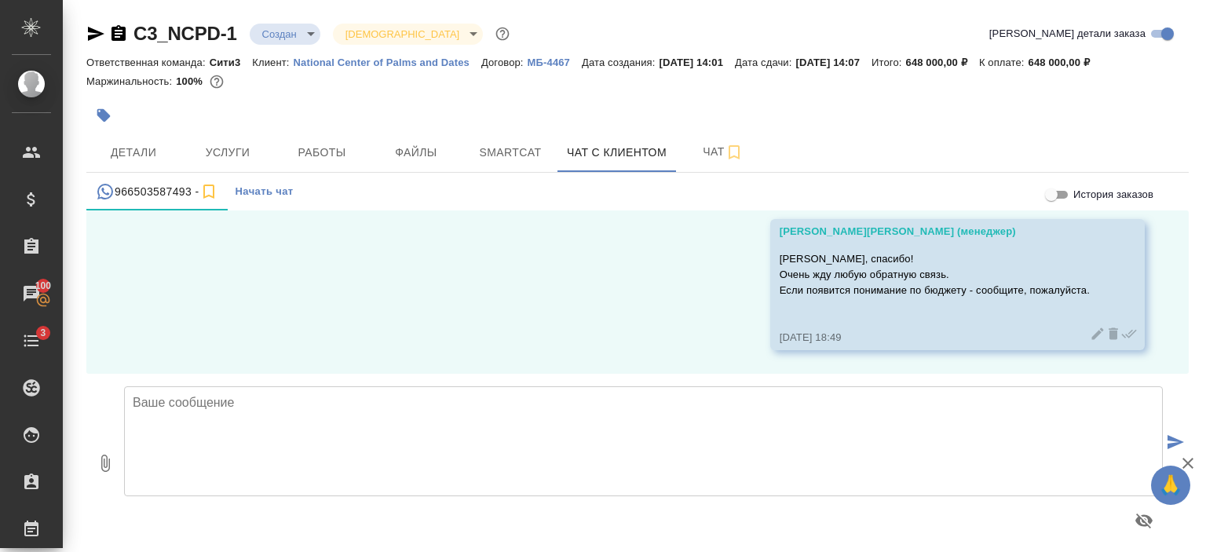
scroll to position [984, 0]
